Goal: Download file/media

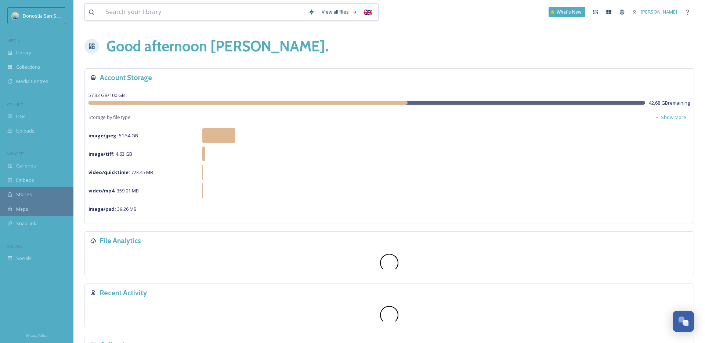
drag, startPoint x: 123, startPoint y: 11, endPoint x: 137, endPoint y: 11, distance: 13.6
click at [129, 11] on input at bounding box center [203, 12] width 203 height 16
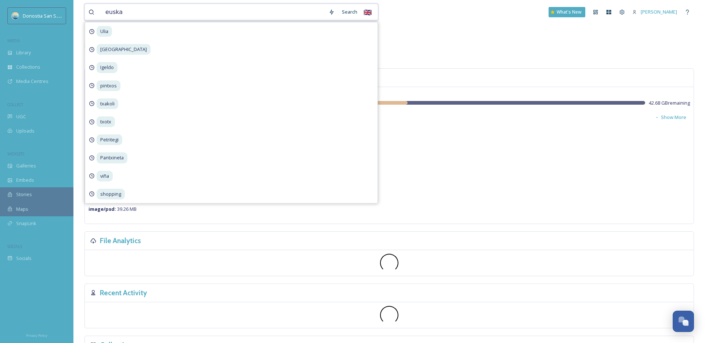
type input "euskal"
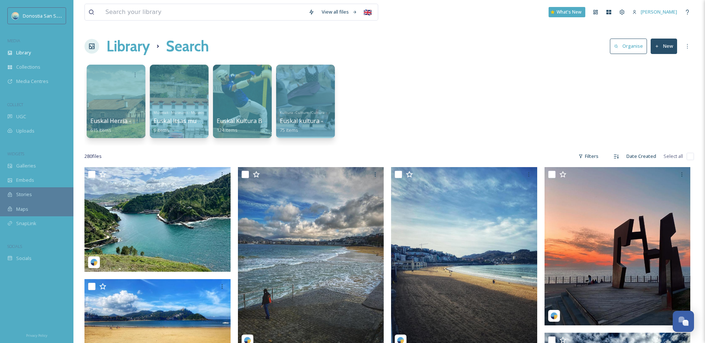
click at [492, 98] on div "[GEOGRAPHIC_DATA] - [GEOGRAPHIC_DATA] 615 items Museoak - Museums - [GEOGRAPHIC…" at bounding box center [389, 103] width 610 height 84
click at [299, 111] on span "Kultura - Culture - Cultura" at bounding box center [302, 112] width 46 height 5
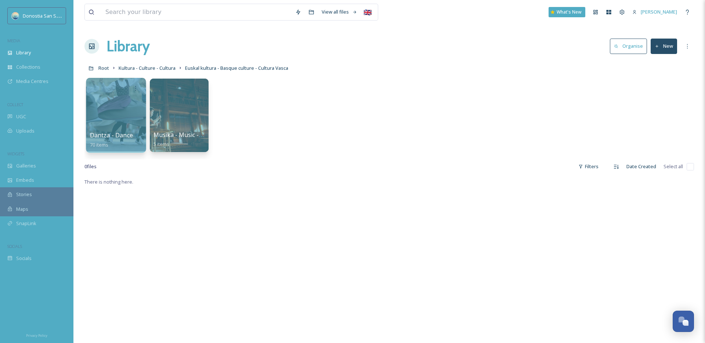
click at [114, 129] on div at bounding box center [116, 115] width 60 height 75
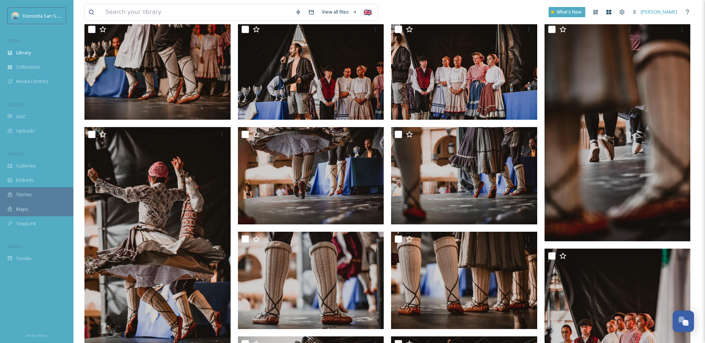
scroll to position [90, 0]
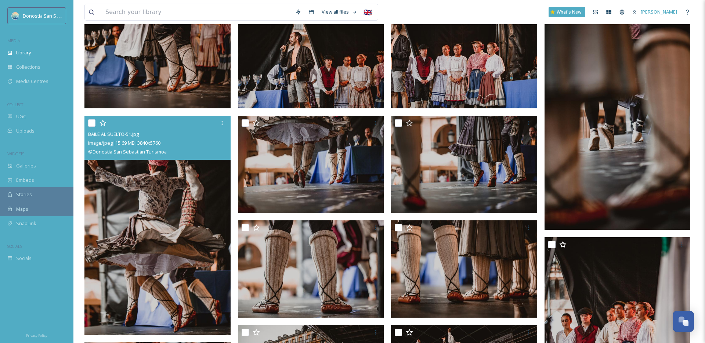
click at [182, 234] on img at bounding box center [157, 225] width 146 height 219
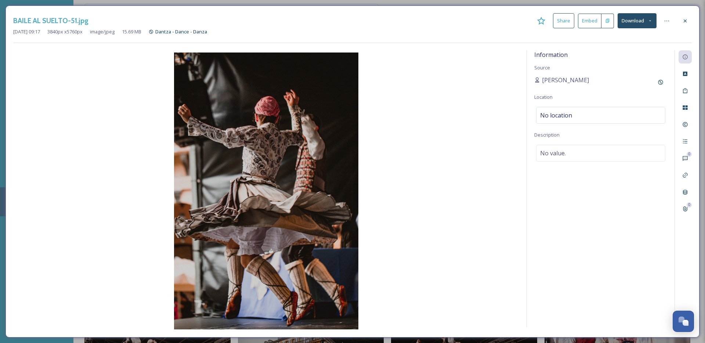
drag, startPoint x: 687, startPoint y: 21, endPoint x: 581, endPoint y: 98, distance: 131.4
click at [689, 20] on div at bounding box center [685, 20] width 13 height 13
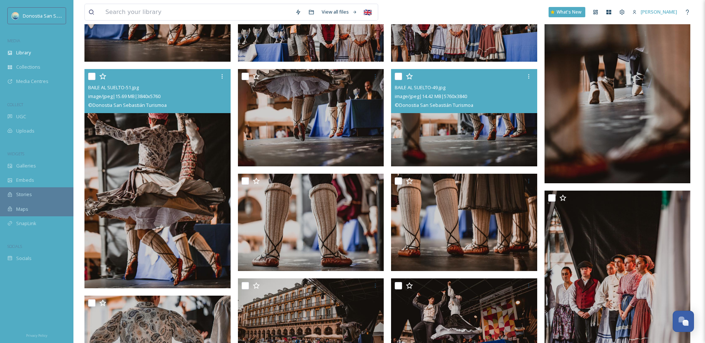
scroll to position [142, 0]
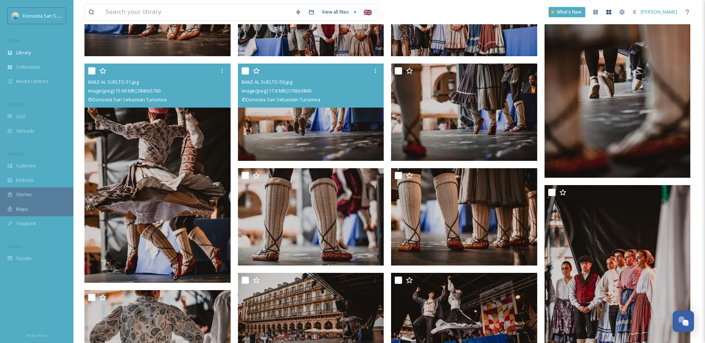
click at [323, 122] on img at bounding box center [311, 112] width 146 height 98
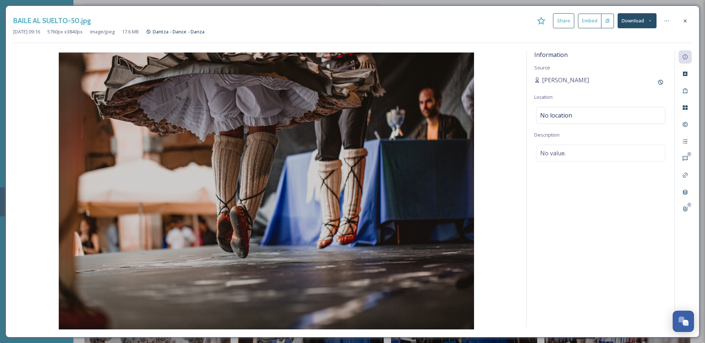
click at [637, 22] on button "Download" at bounding box center [637, 20] width 39 height 15
click at [620, 39] on span "Download Original (5760 x 3840)" at bounding box center [617, 37] width 69 height 7
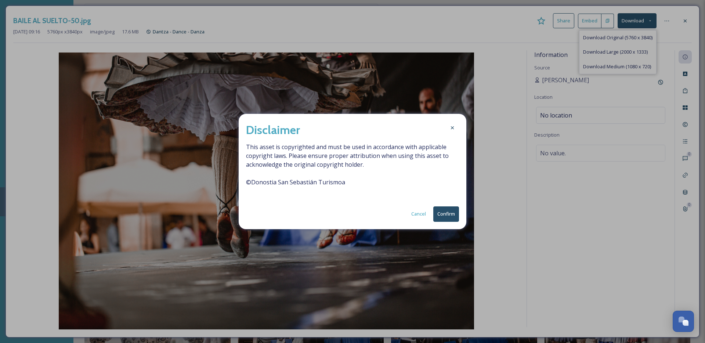
click at [453, 213] on button "Confirm" at bounding box center [446, 213] width 26 height 15
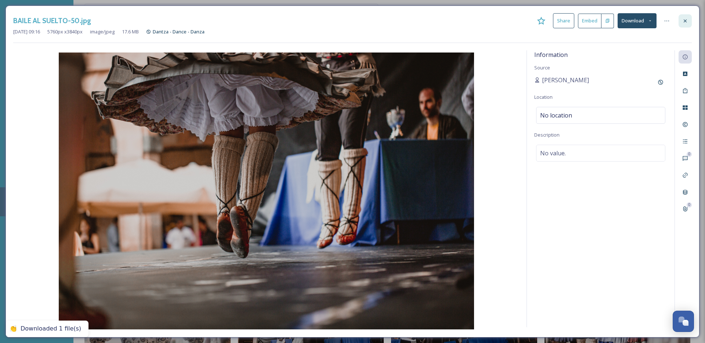
click at [683, 23] on icon at bounding box center [685, 21] width 6 height 6
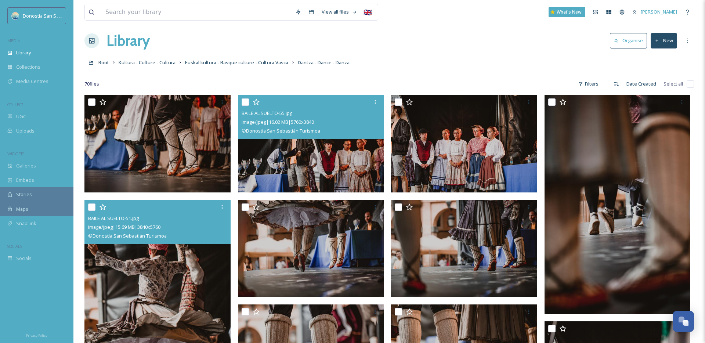
scroll to position [21, 0]
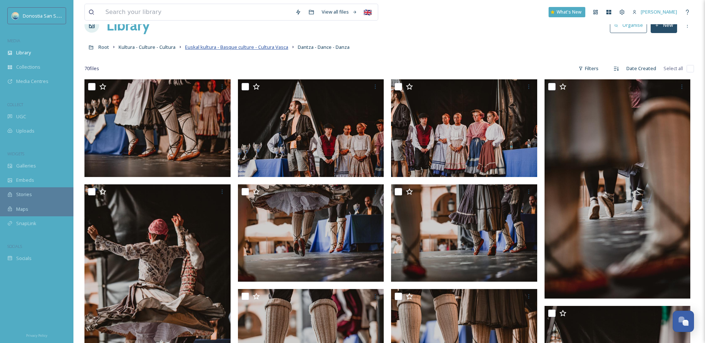
click at [267, 46] on span "Euskal kultura - Basque culture - Cultura Vasca" at bounding box center [236, 47] width 103 height 7
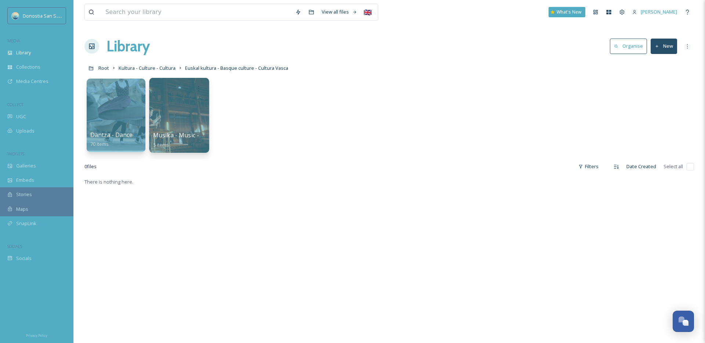
click at [174, 123] on div at bounding box center [179, 115] width 60 height 75
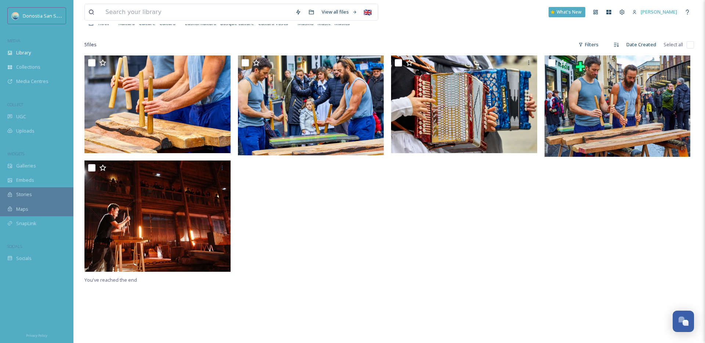
scroll to position [35, 0]
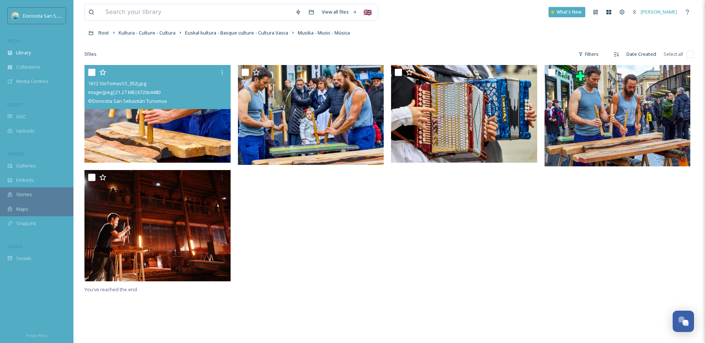
click at [166, 137] on img at bounding box center [157, 114] width 146 height 98
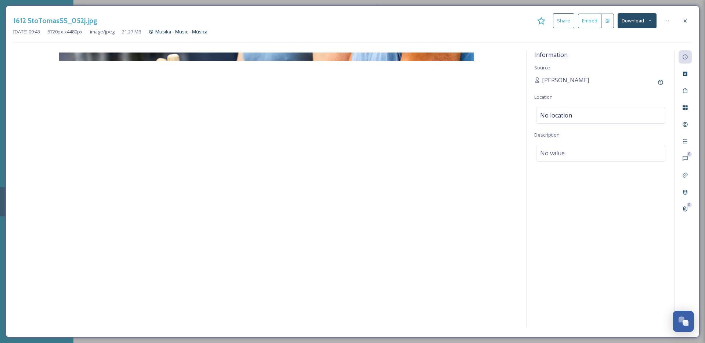
drag, startPoint x: 651, startPoint y: 18, endPoint x: 651, endPoint y: 28, distance: 9.2
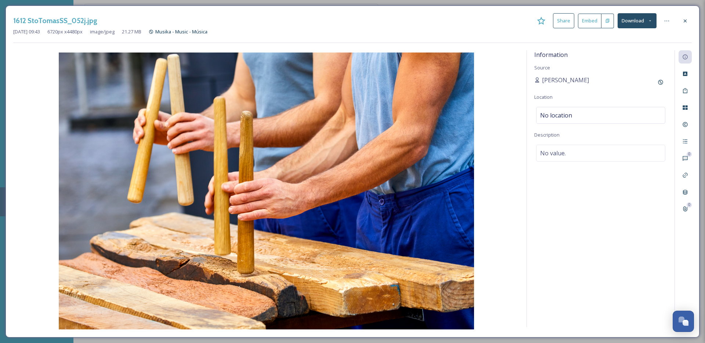
click at [651, 18] on icon at bounding box center [650, 20] width 5 height 5
click at [617, 35] on span "Download Original (6720 x 4480)" at bounding box center [617, 37] width 69 height 7
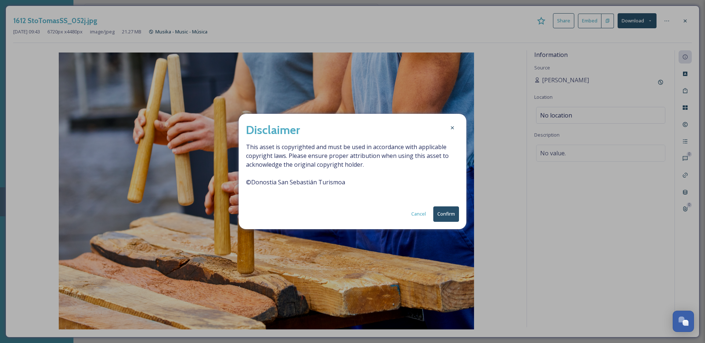
drag, startPoint x: 443, startPoint y: 213, endPoint x: 617, endPoint y: 52, distance: 236.2
click at [444, 213] on button "Confirm" at bounding box center [446, 213] width 26 height 15
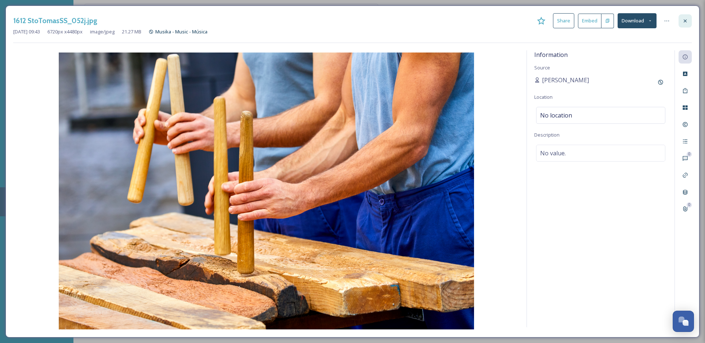
click at [683, 21] on icon at bounding box center [685, 21] width 6 height 6
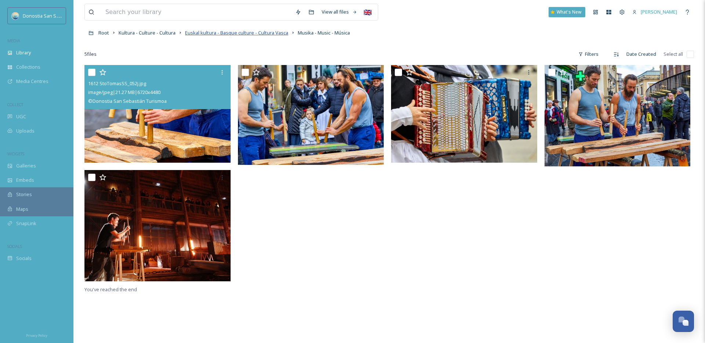
click at [258, 32] on span "Euskal kultura - Basque culture - Cultura Vasca" at bounding box center [236, 32] width 103 height 7
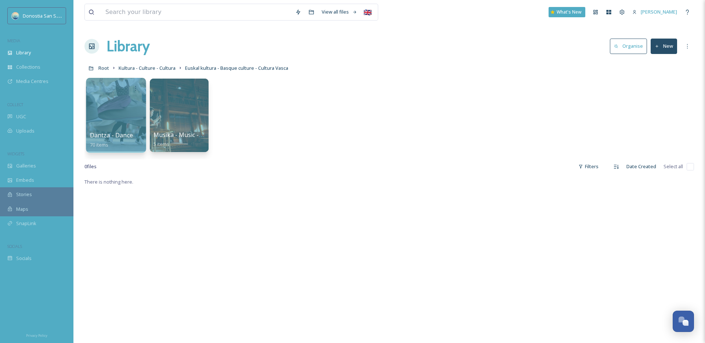
click at [126, 130] on div at bounding box center [116, 115] width 60 height 75
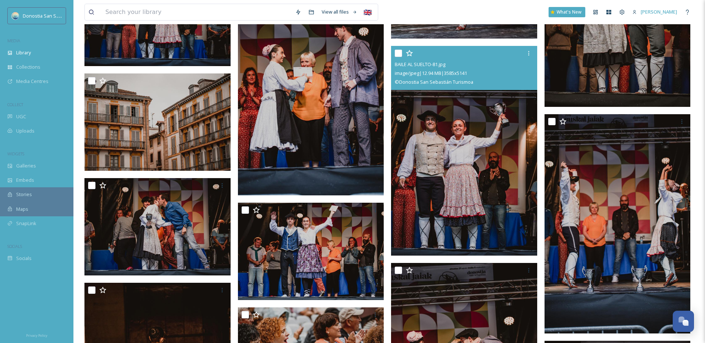
scroll to position [2031, 0]
